Goal: Task Accomplishment & Management: Manage account settings

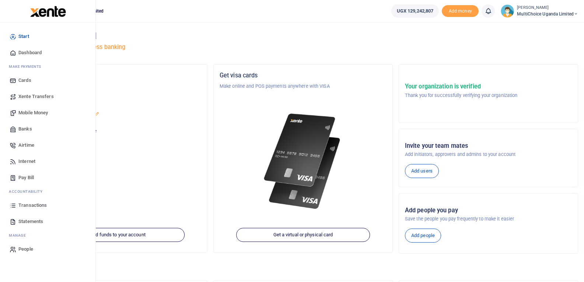
click at [11, 57] on link "Dashboard" at bounding box center [48, 53] width 84 height 16
click at [20, 53] on span "Dashboard" at bounding box center [29, 52] width 23 height 7
click at [29, 48] on link "Dashboard" at bounding box center [48, 53] width 84 height 16
click at [25, 113] on span "Mobile Money" at bounding box center [32, 112] width 29 height 7
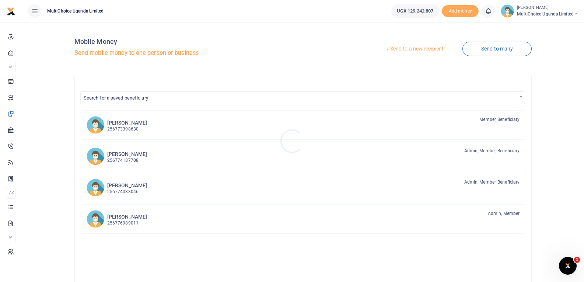
click at [13, 52] on div at bounding box center [292, 141] width 584 height 282
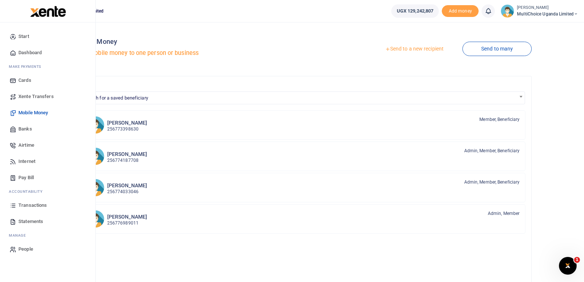
click at [11, 55] on icon at bounding box center [13, 52] width 7 height 7
click at [23, 36] on span "Start" at bounding box center [23, 36] width 11 height 7
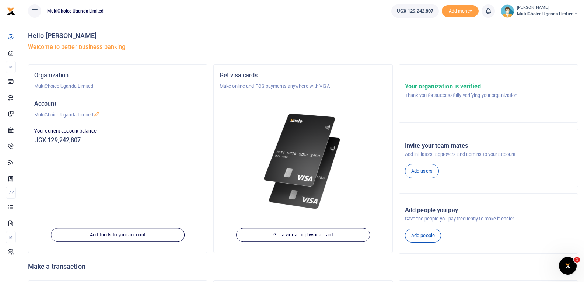
click at [576, 17] on icon at bounding box center [575, 13] width 4 height 5
click at [562, 24] on link "Switch accounts" at bounding box center [549, 27] width 58 height 10
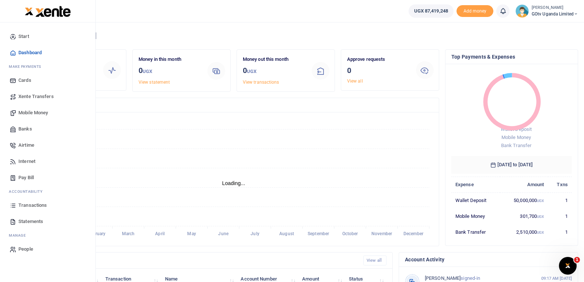
scroll to position [6, 6]
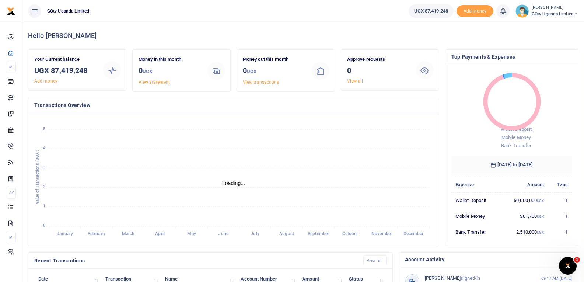
click at [551, 13] on span "GOtv Uganda Limited" at bounding box center [554, 14] width 46 height 7
click at [552, 24] on link "Switch accounts" at bounding box center [550, 27] width 58 height 10
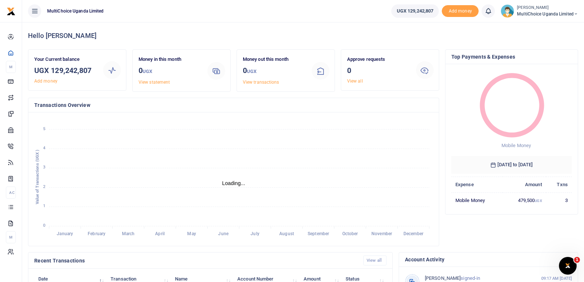
scroll to position [6, 6]
